Goal: Transaction & Acquisition: Purchase product/service

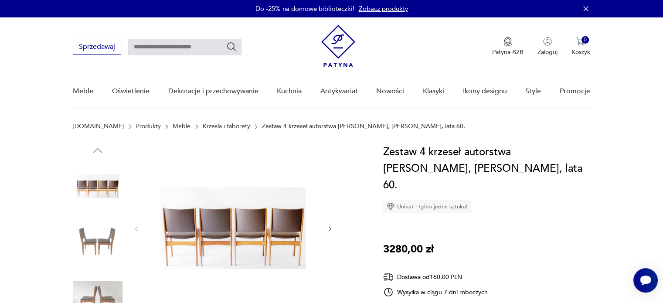
scroll to position [87, 0]
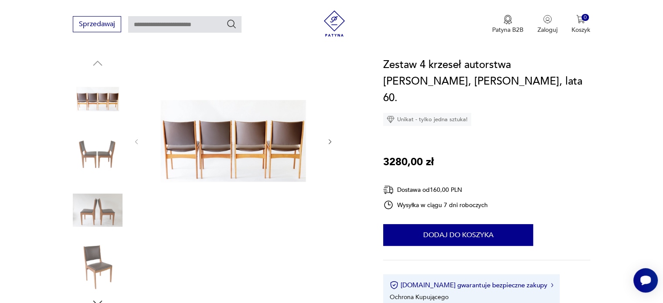
click at [93, 262] on img at bounding box center [98, 266] width 50 height 50
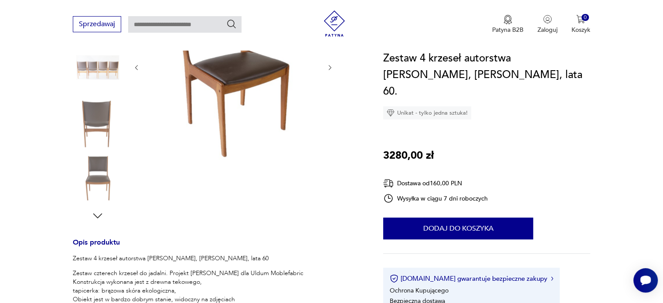
scroll to position [349, 0]
